Goal: Information Seeking & Learning: Check status

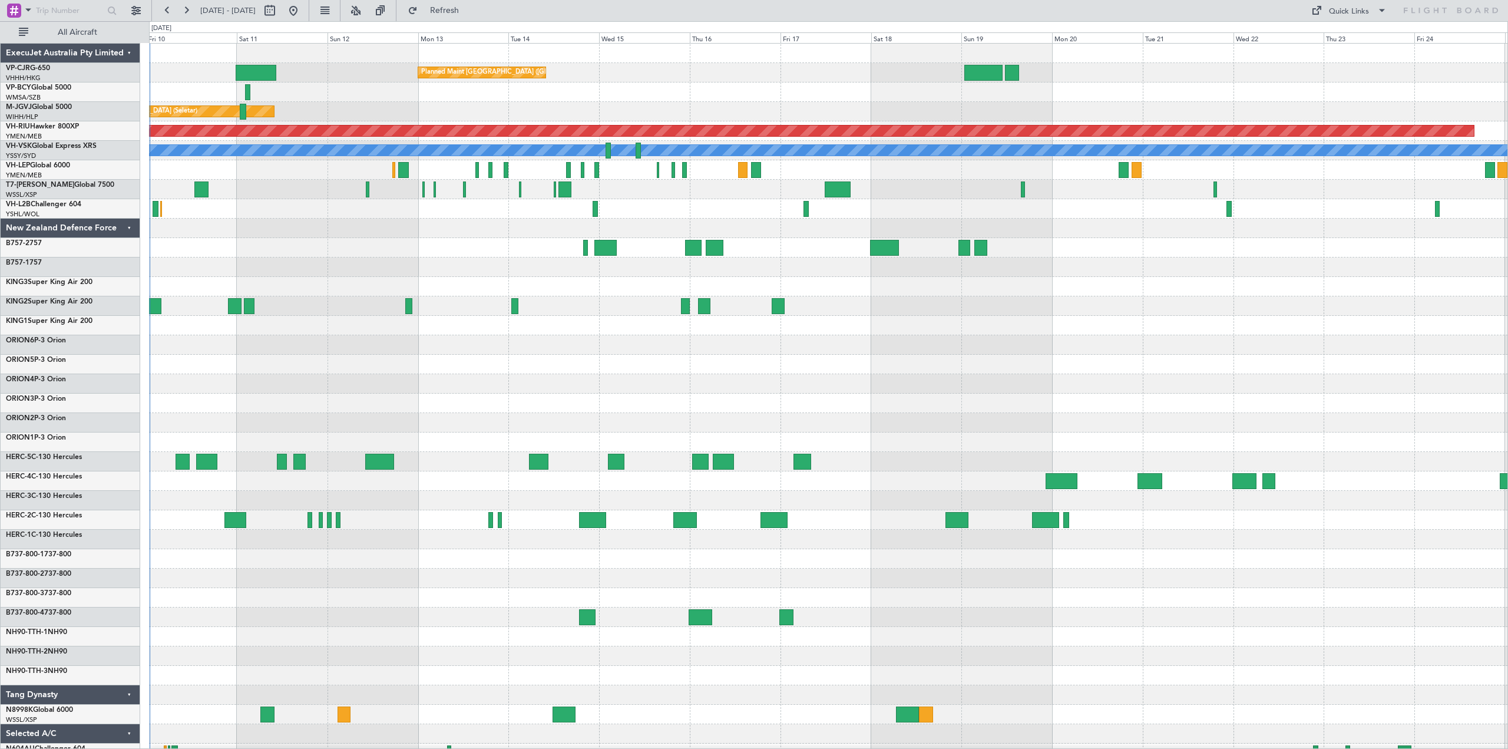
click at [541, 353] on div "Planned Maint [GEOGRAPHIC_DATA] ([GEOGRAPHIC_DATA] Intl) Planned Maint [GEOGRAP…" at bounding box center [828, 452] width 1358 height 816
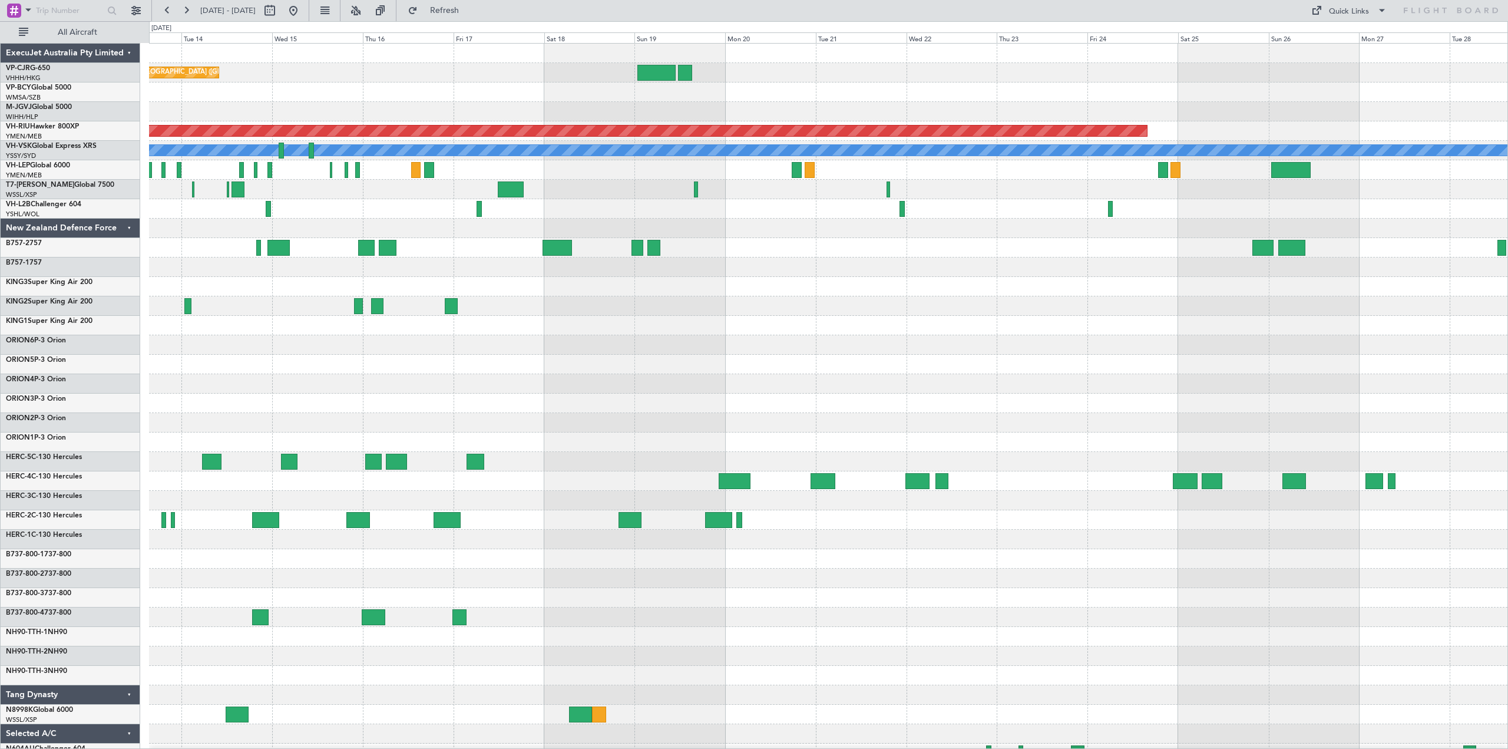
click at [129, 227] on div "New Zealand Defence Force" at bounding box center [71, 228] width 140 height 19
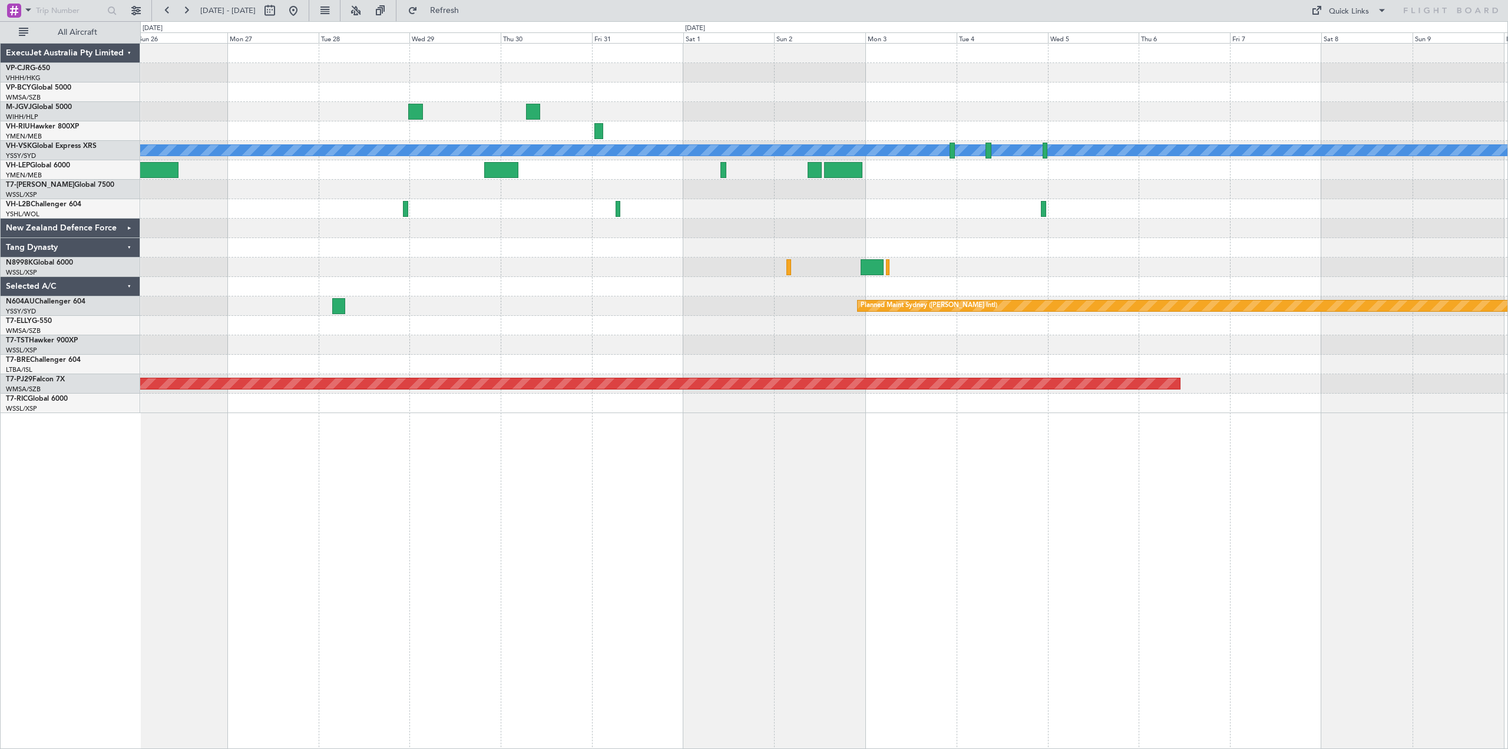
click at [0, 279] on div "Planned Maint [GEOGRAPHIC_DATA] ([GEOGRAPHIC_DATA]) [PERSON_NAME] Planned Maint…" at bounding box center [754, 384] width 1508 height 727
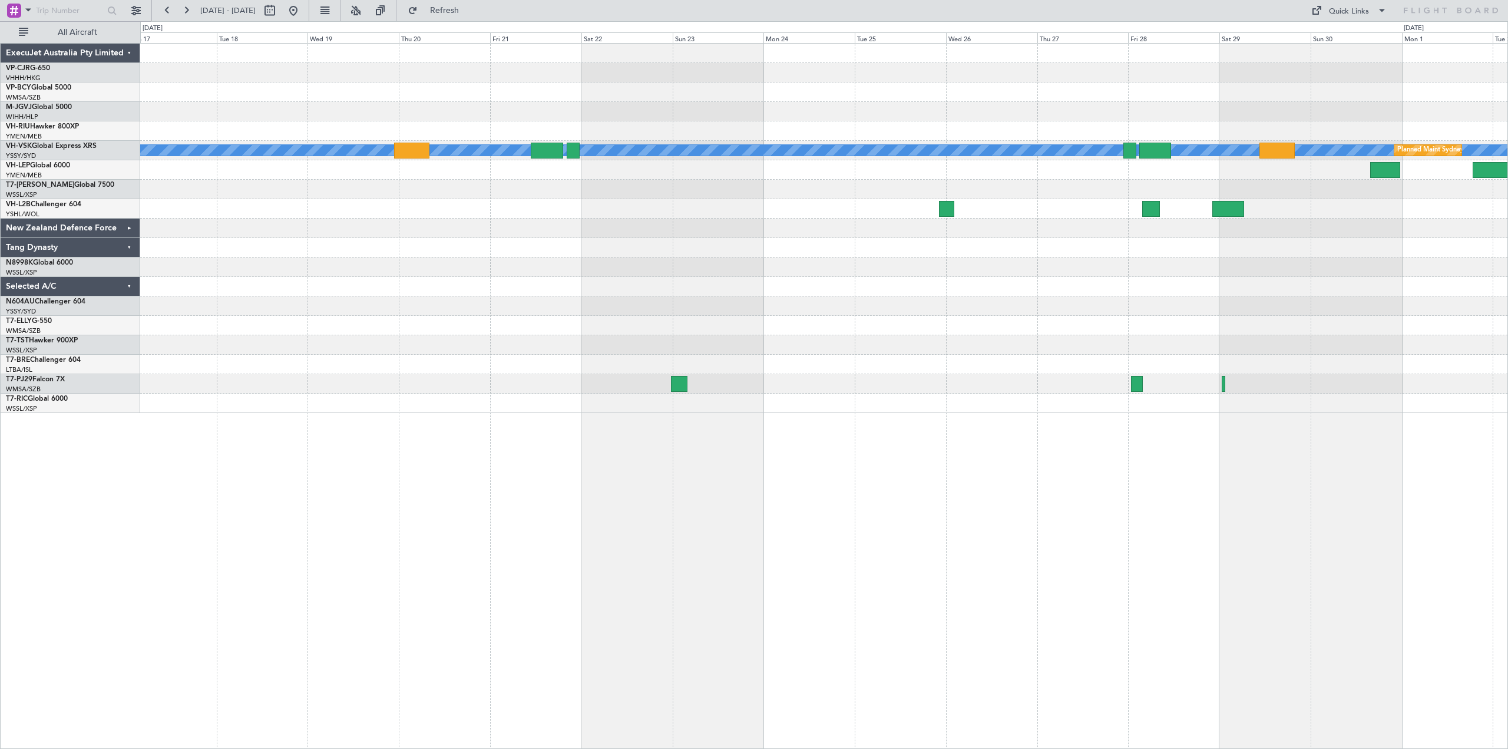
click at [657, 210] on div at bounding box center [823, 208] width 1367 height 19
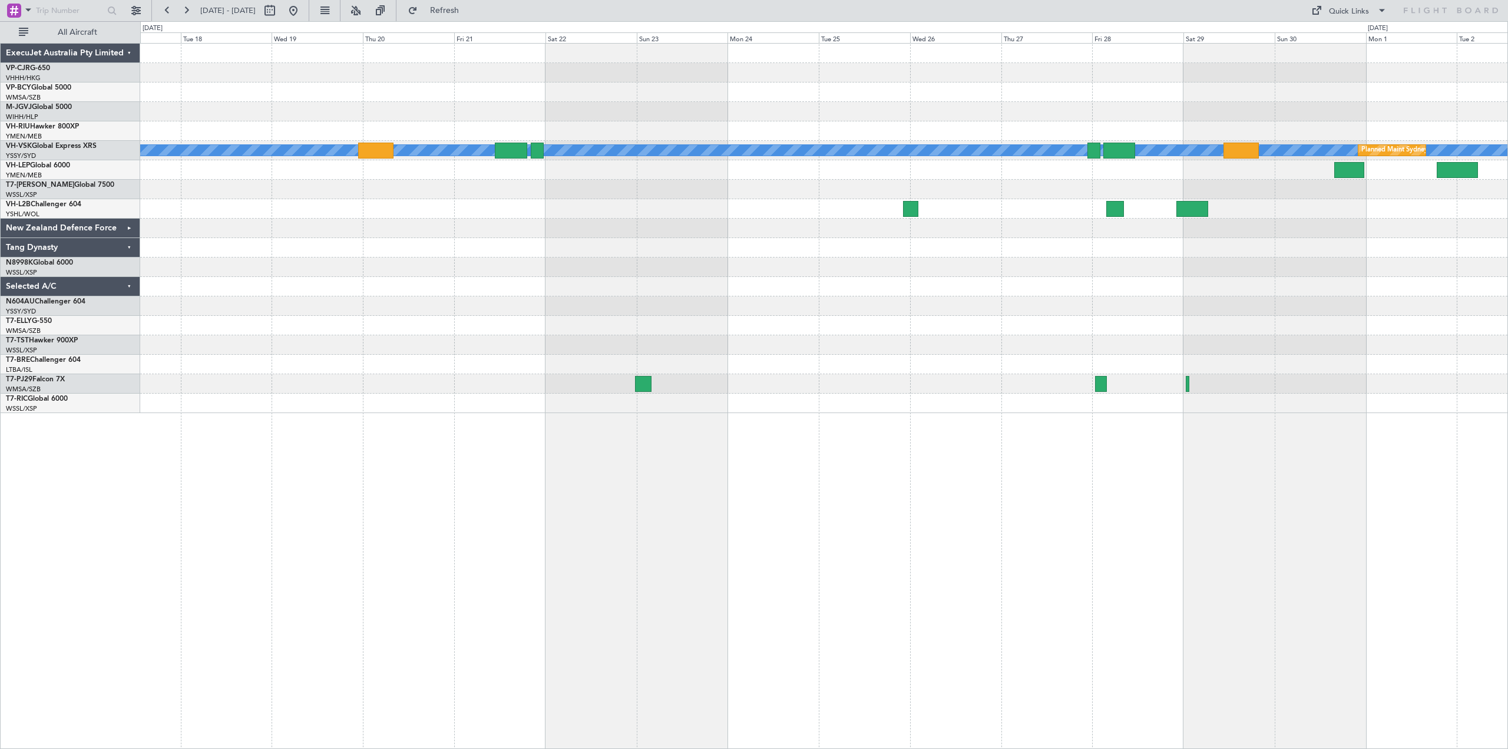
click at [518, 186] on div at bounding box center [823, 189] width 1367 height 19
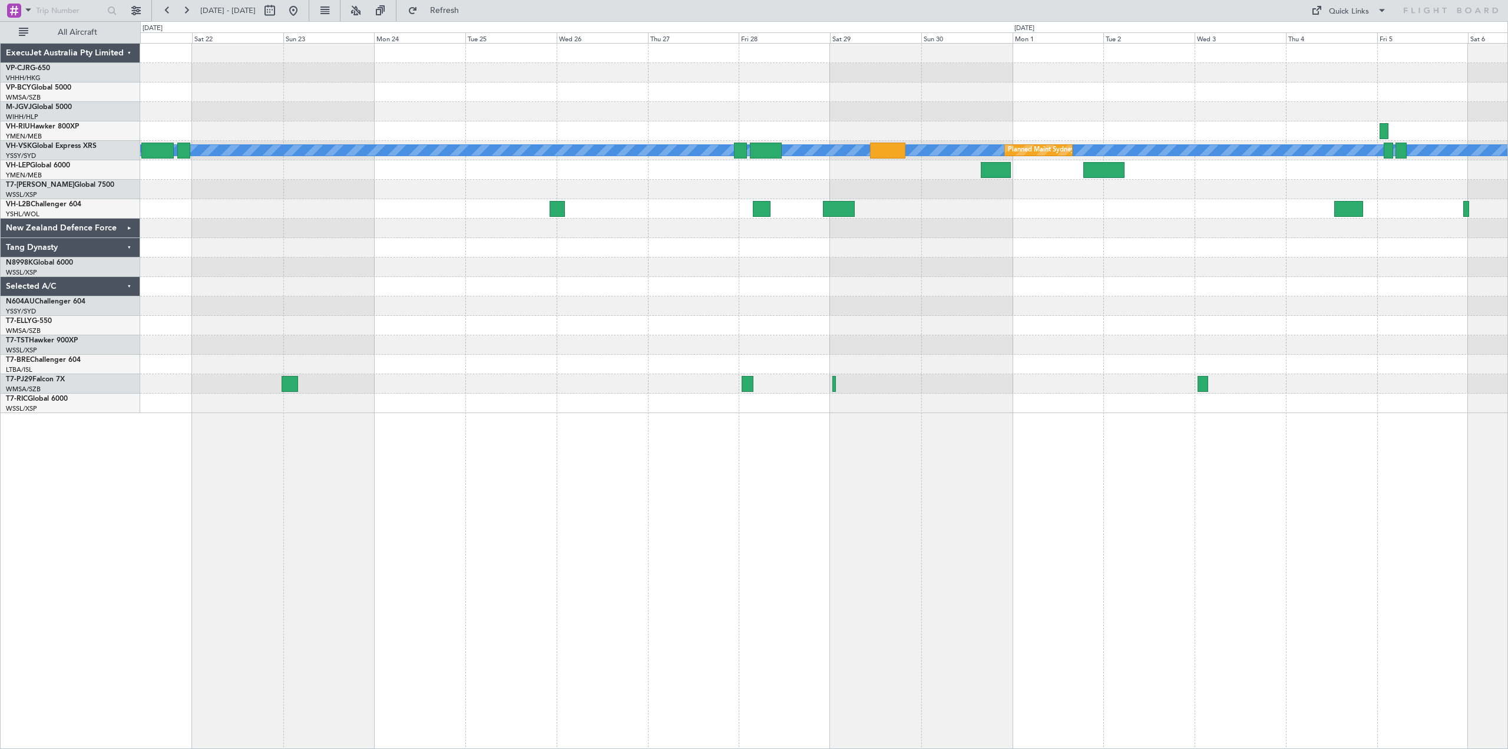
click at [466, 257] on div at bounding box center [823, 266] width 1367 height 19
click at [469, 257] on div at bounding box center [823, 247] width 1367 height 19
click at [469, 257] on div at bounding box center [823, 266] width 1367 height 19
click at [468, 258] on div at bounding box center [823, 266] width 1367 height 19
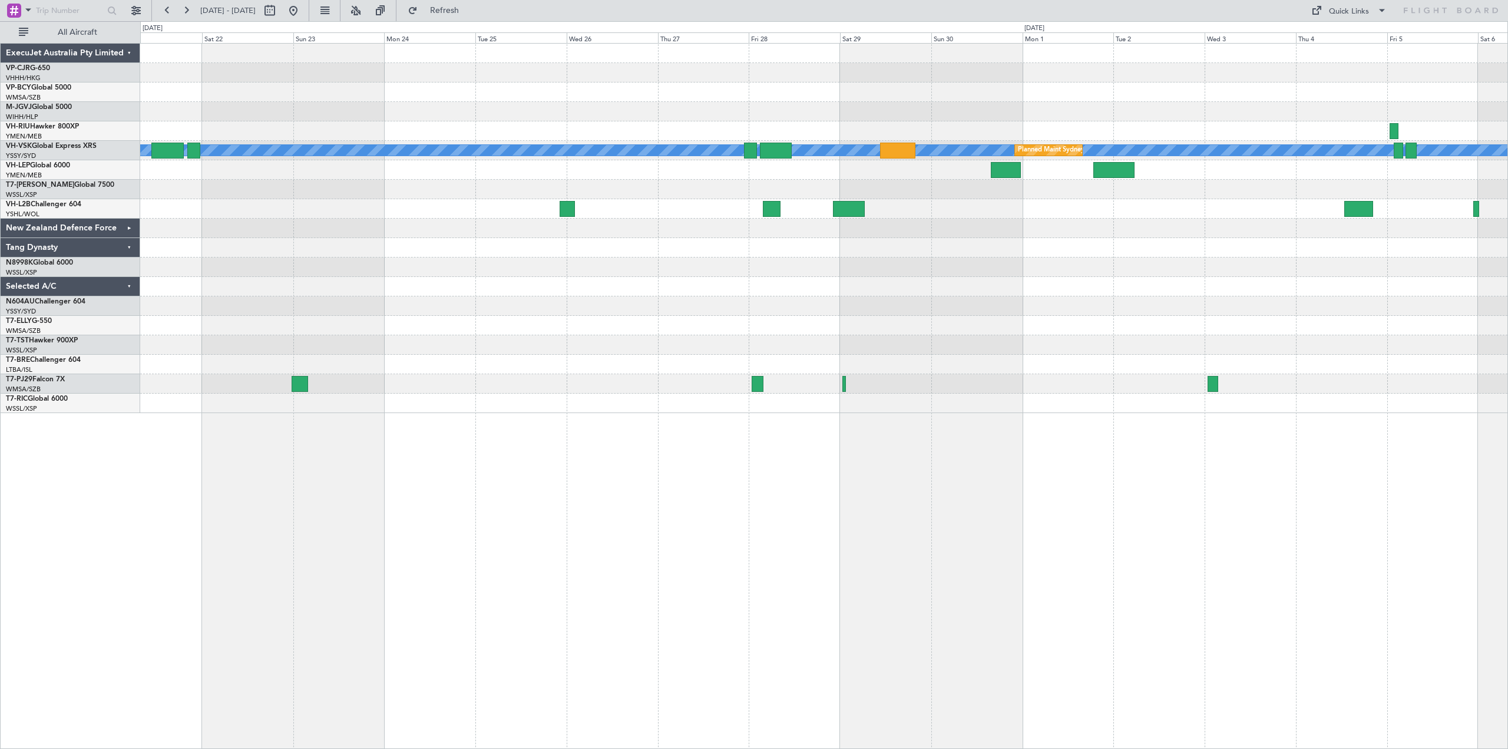
click at [472, 257] on div at bounding box center [823, 266] width 1367 height 19
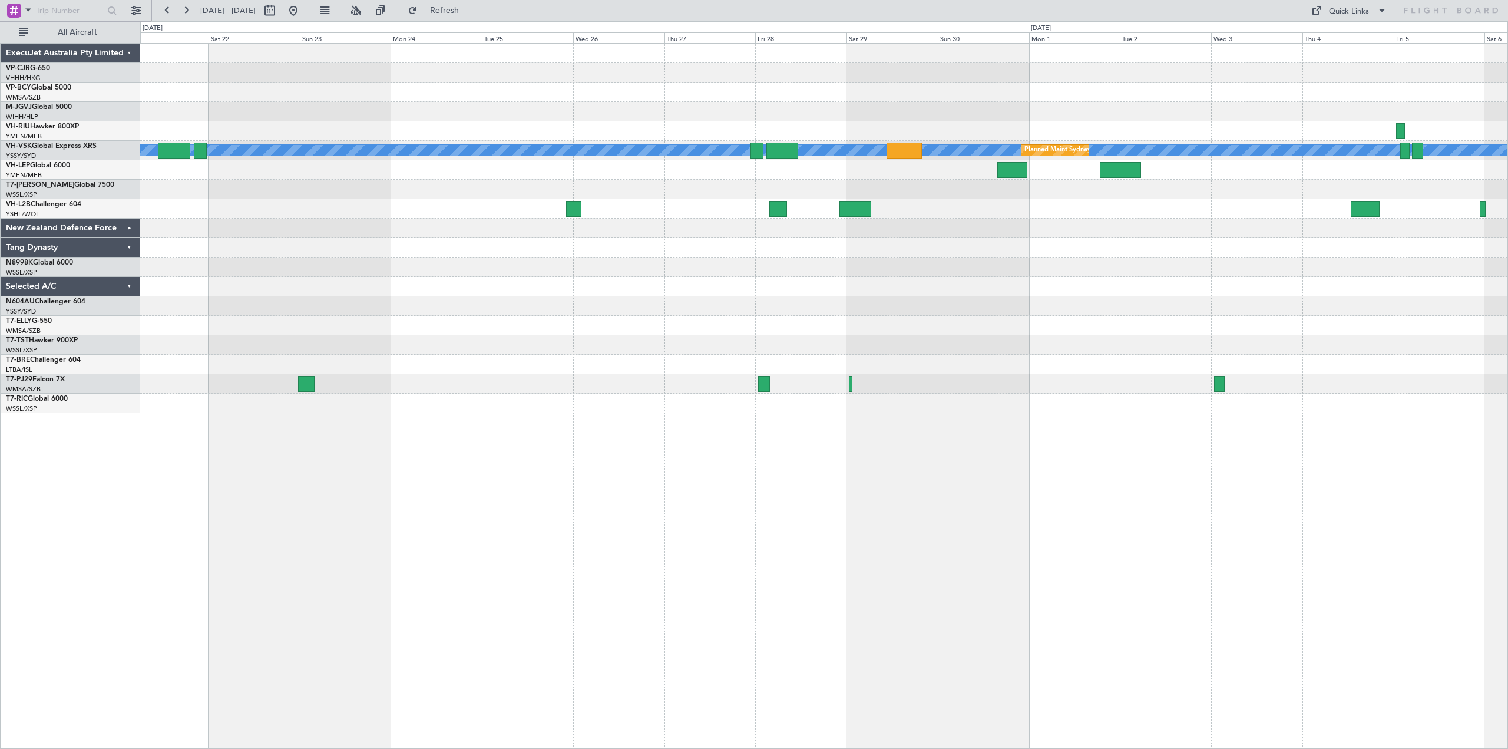
click at [481, 258] on div at bounding box center [823, 266] width 1367 height 19
click at [485, 258] on div at bounding box center [823, 266] width 1367 height 19
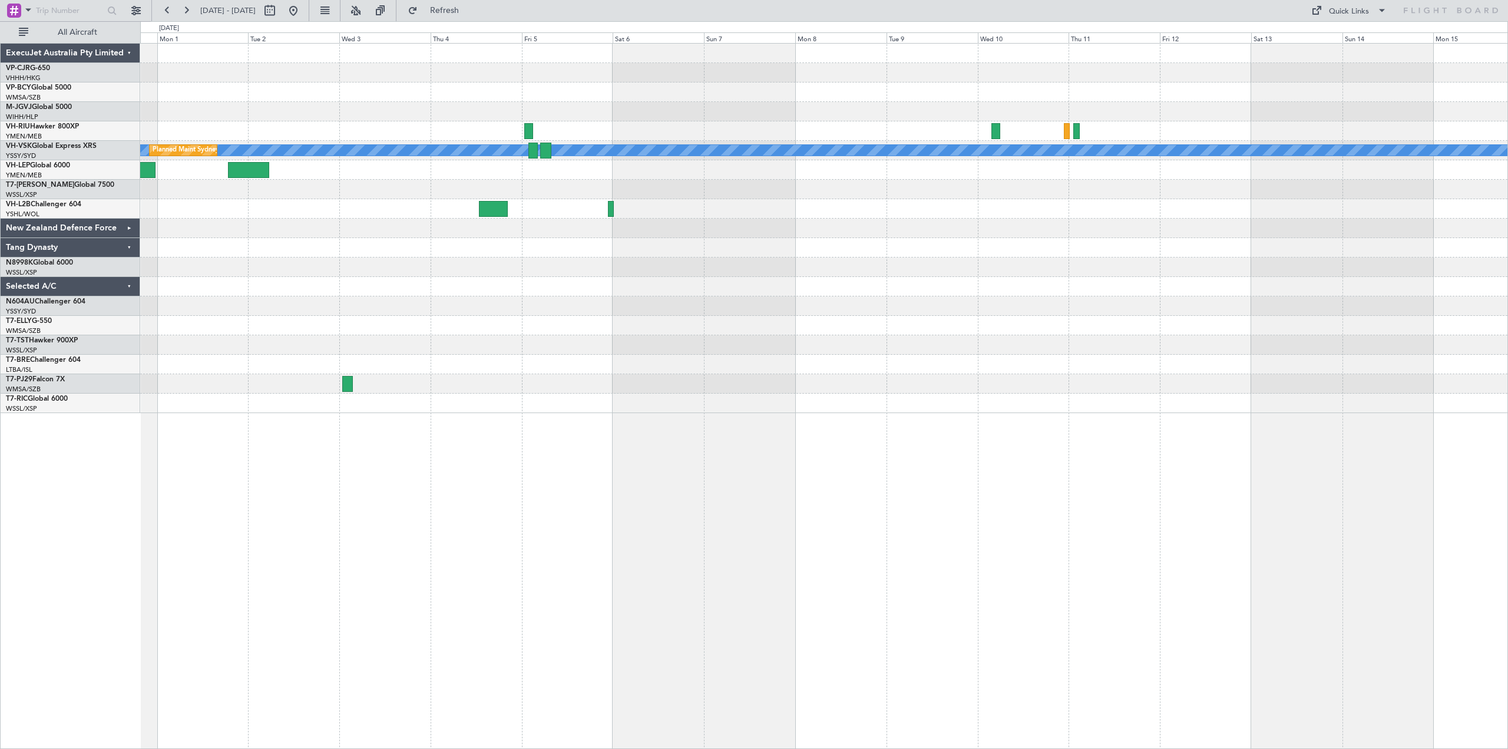
click at [294, 207] on div "[PERSON_NAME] Planned Maint Sydney ([PERSON_NAME] Intl)" at bounding box center [823, 228] width 1367 height 369
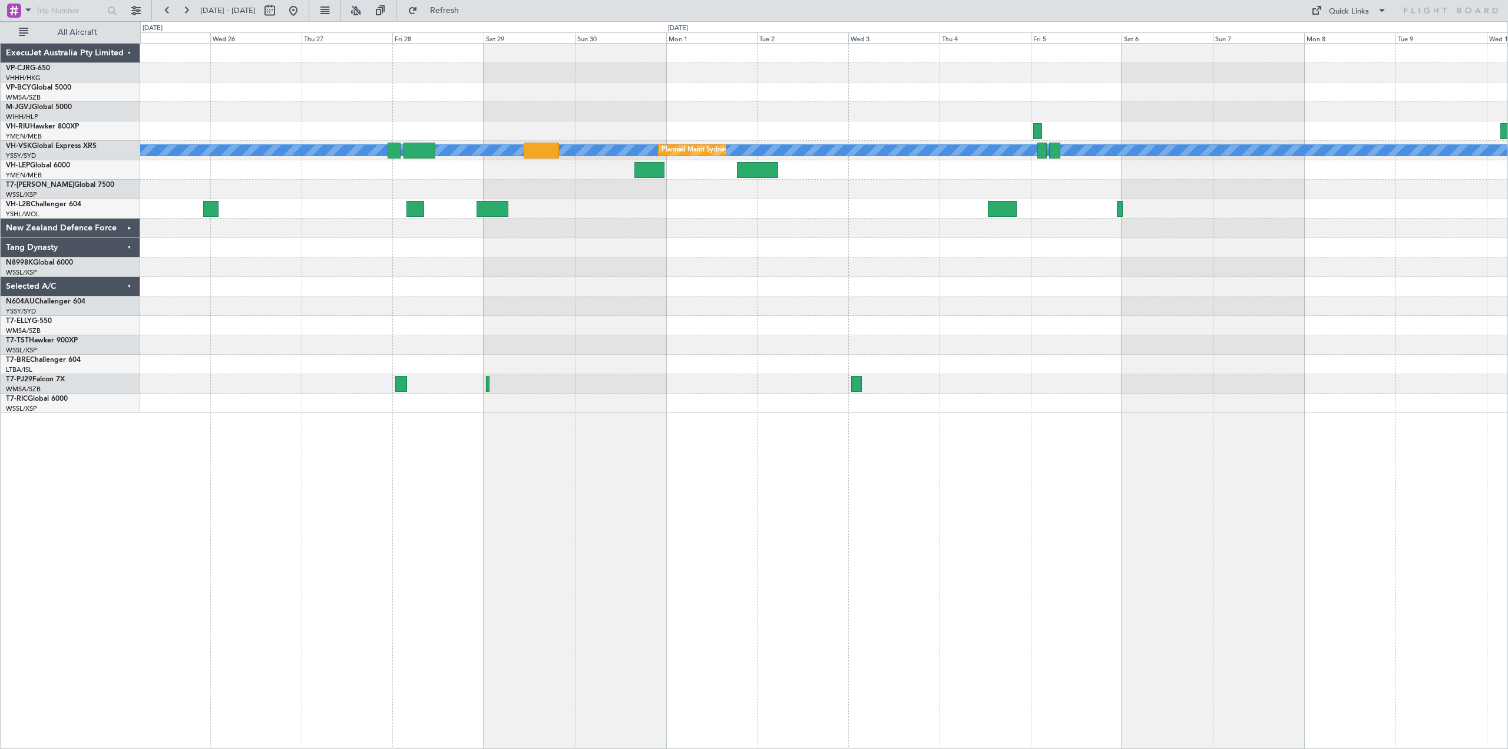
click at [1363, 217] on div at bounding box center [823, 208] width 1367 height 19
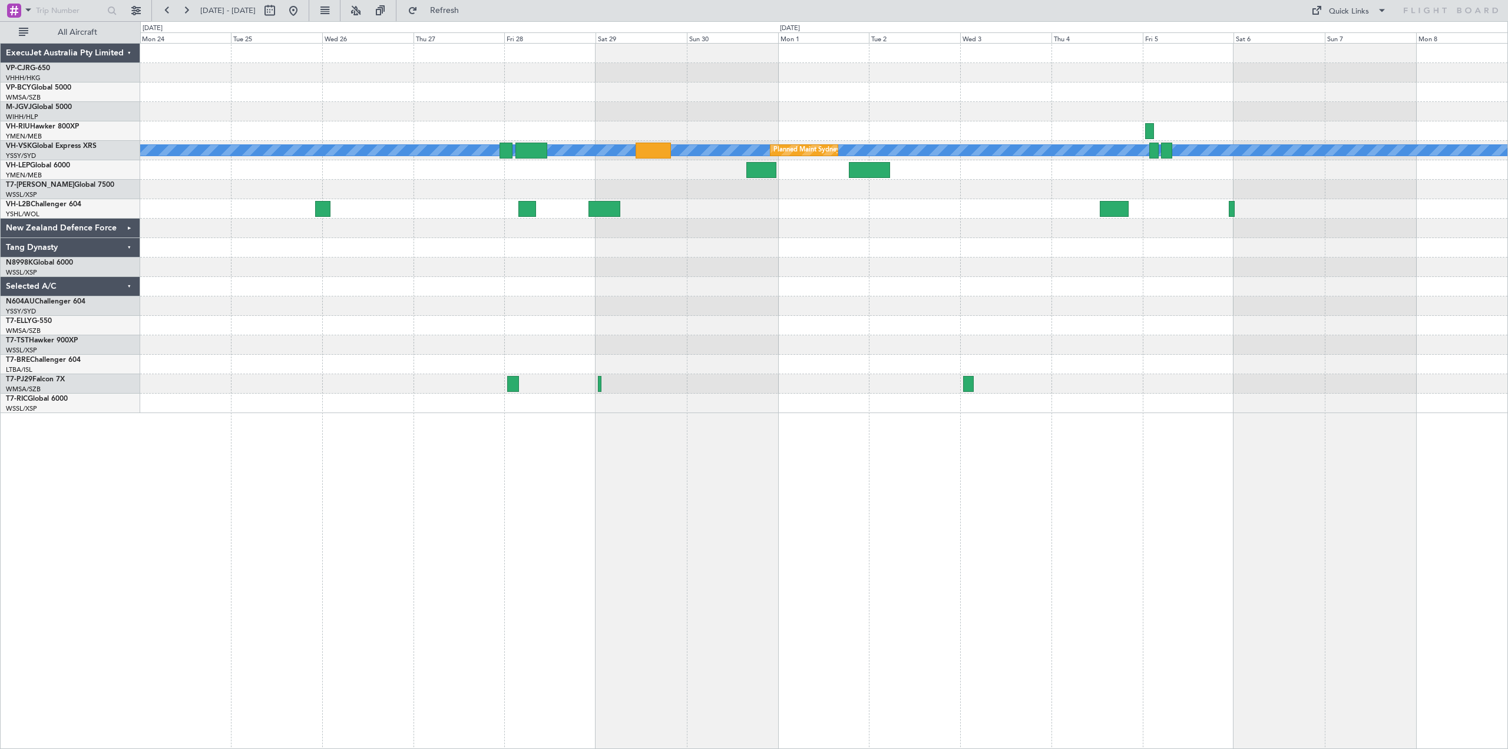
click at [717, 294] on div "[PERSON_NAME] Planned Maint Sydney ([PERSON_NAME] Intl)" at bounding box center [823, 228] width 1367 height 369
click at [960, 160] on div at bounding box center [823, 169] width 1367 height 19
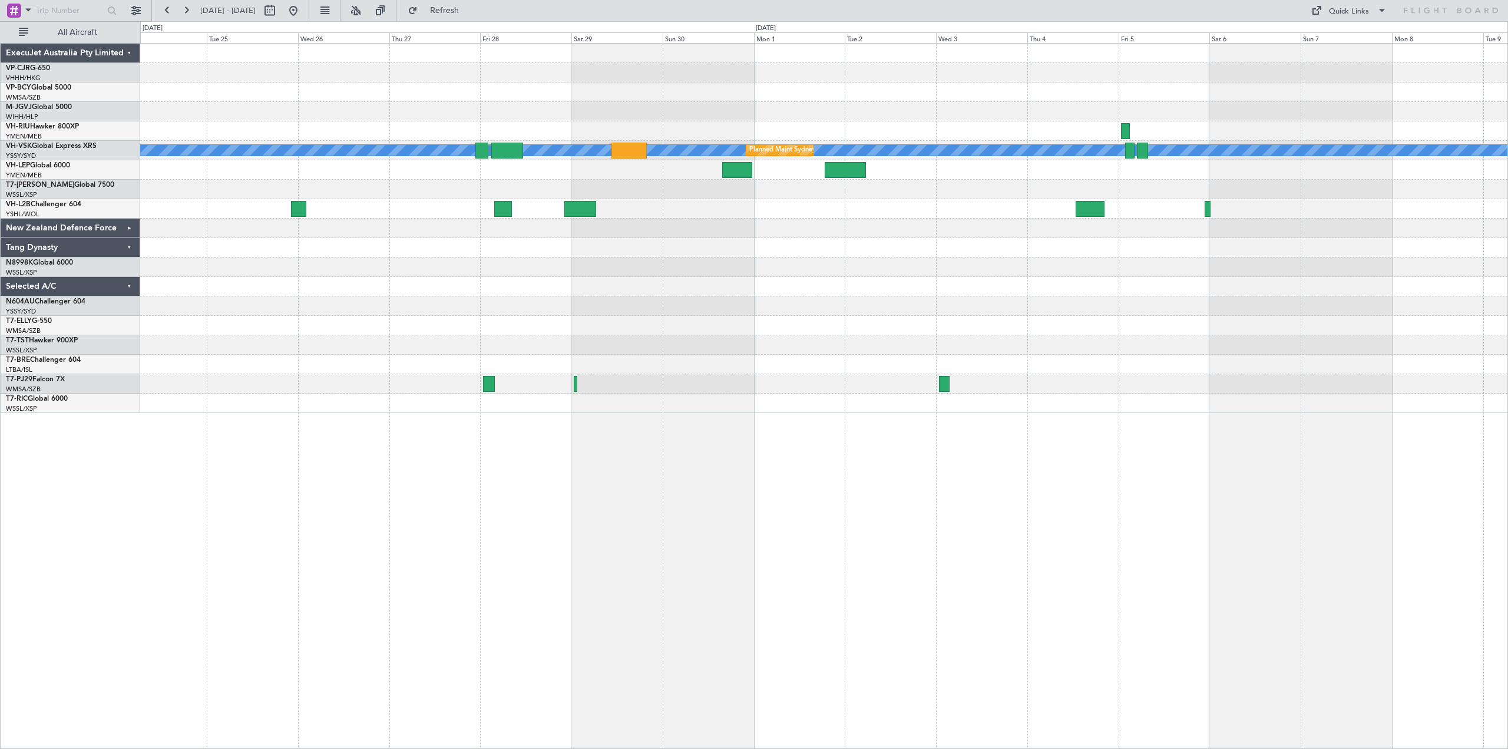
click at [940, 163] on div at bounding box center [823, 169] width 1367 height 19
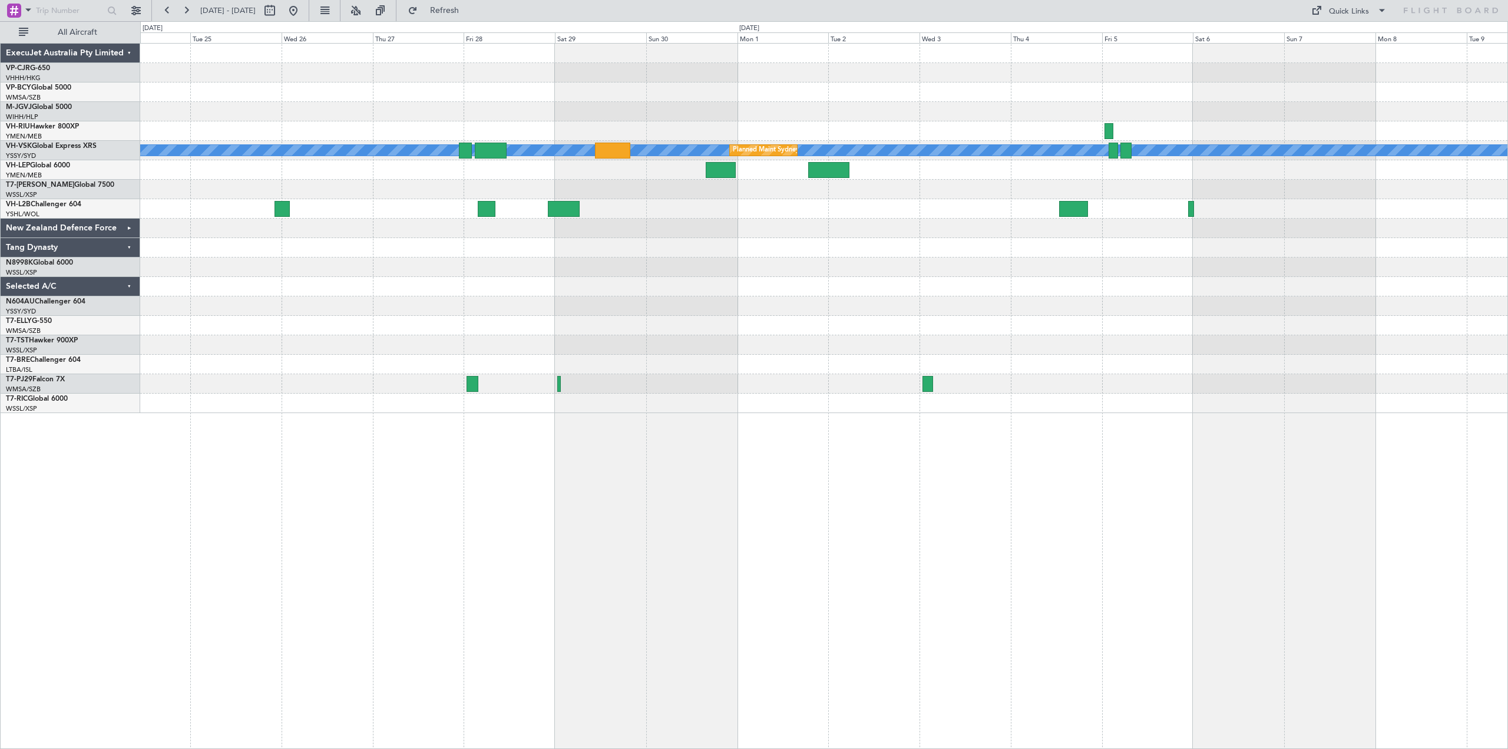
click at [1011, 160] on div "[PERSON_NAME] Planned Maint Sydney ([PERSON_NAME] Intl)" at bounding box center [823, 150] width 1367 height 19
click at [1007, 160] on div "[PERSON_NAME] Planned Maint Sydney ([PERSON_NAME] Intl)" at bounding box center [823, 150] width 1367 height 19
click at [1008, 160] on div at bounding box center [823, 169] width 1367 height 19
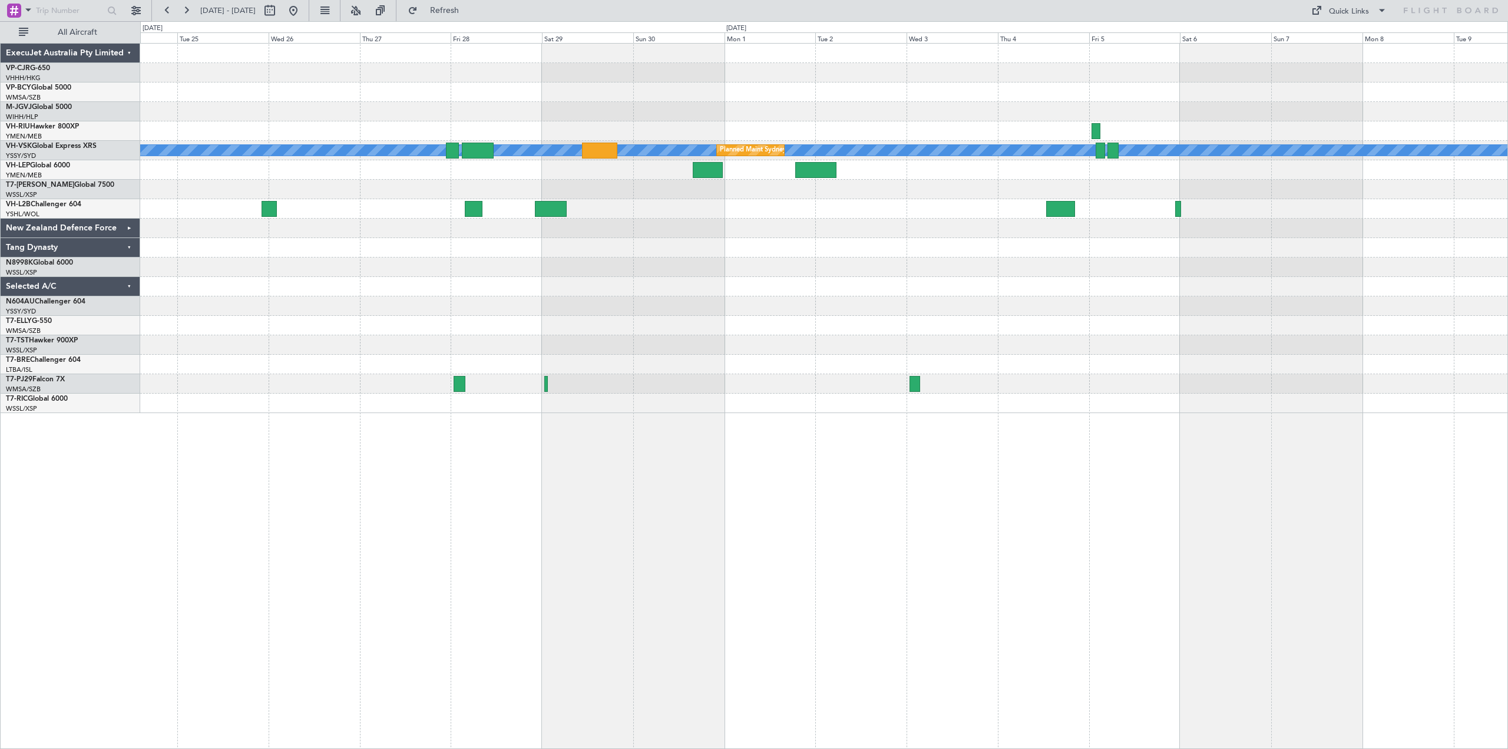
click at [1000, 160] on div "[PERSON_NAME] Planned Maint Sydney ([PERSON_NAME] Intl)" at bounding box center [823, 150] width 1367 height 19
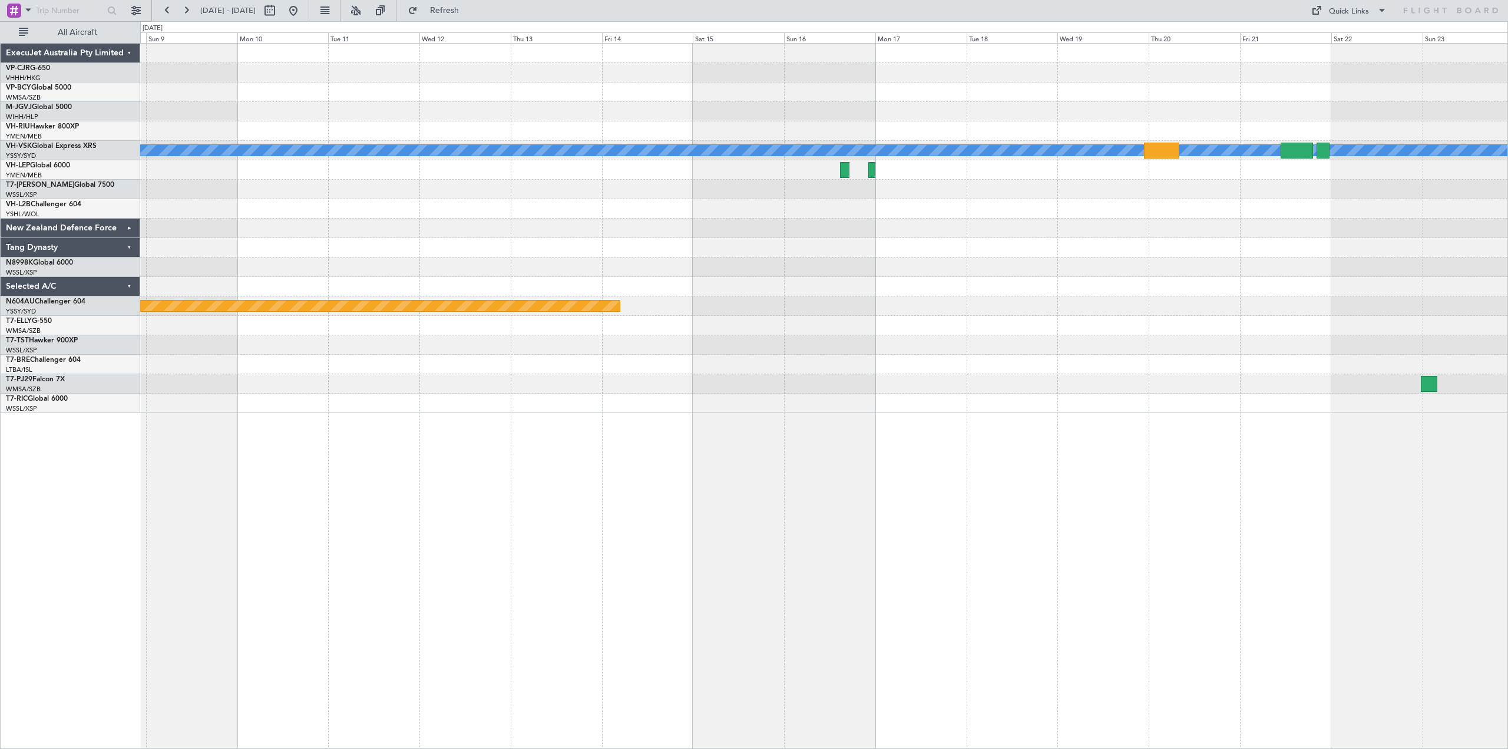
click at [1205, 180] on div "[PERSON_NAME] Planned Maint Sydney ([PERSON_NAME] Intl) Planned Maint [GEOGRAPH…" at bounding box center [823, 228] width 1367 height 369
